Goal: Navigation & Orientation: Find specific page/section

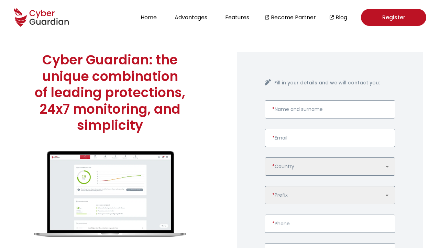
scroll to position [1769, 0]
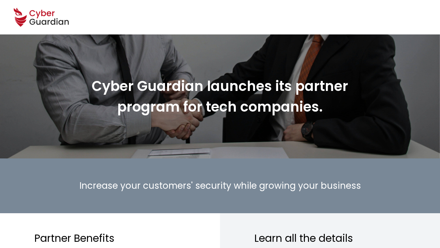
scroll to position [792, 0]
